Goal: Check status: Check status

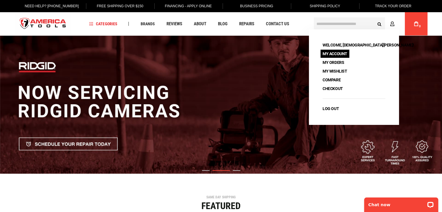
click at [336, 56] on link "My Account" at bounding box center [334, 54] width 29 height 8
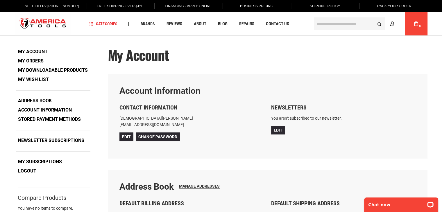
click at [34, 61] on link "My Orders" at bounding box center [31, 61] width 30 height 9
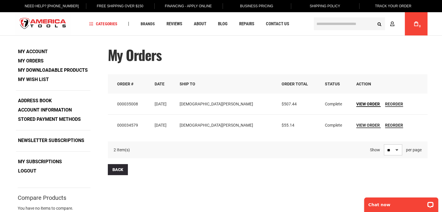
click at [356, 102] on span "View Order" at bounding box center [368, 104] width 24 height 5
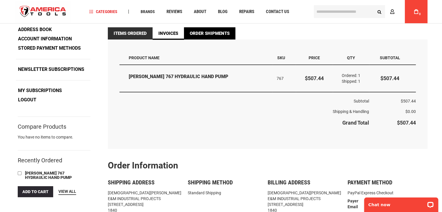
scroll to position [29, 0]
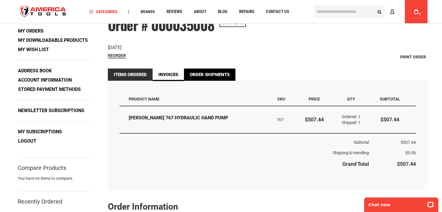
click at [205, 73] on link "Order Shipments" at bounding box center [209, 75] width 51 height 12
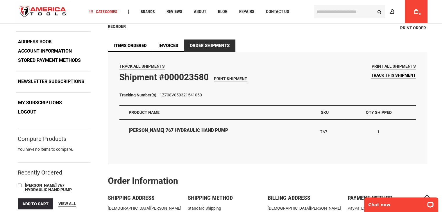
click at [382, 76] on span "Track this shipment" at bounding box center [393, 75] width 45 height 5
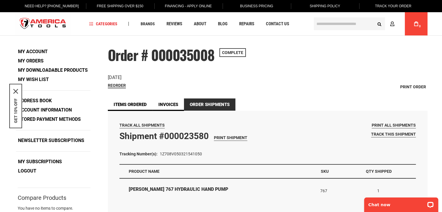
click at [389, 5] on link "Track Your Order" at bounding box center [392, 6] width 45 height 12
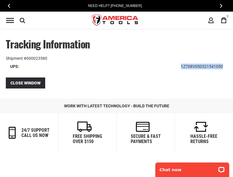
drag, startPoint x: 181, startPoint y: 65, endPoint x: 227, endPoint y: 67, distance: 45.9
click at [227, 67] on td "1Z708V050321541050" at bounding box center [202, 66] width 51 height 10
copy td "1Z708V050321541050"
